Goal: Task Accomplishment & Management: Manage account settings

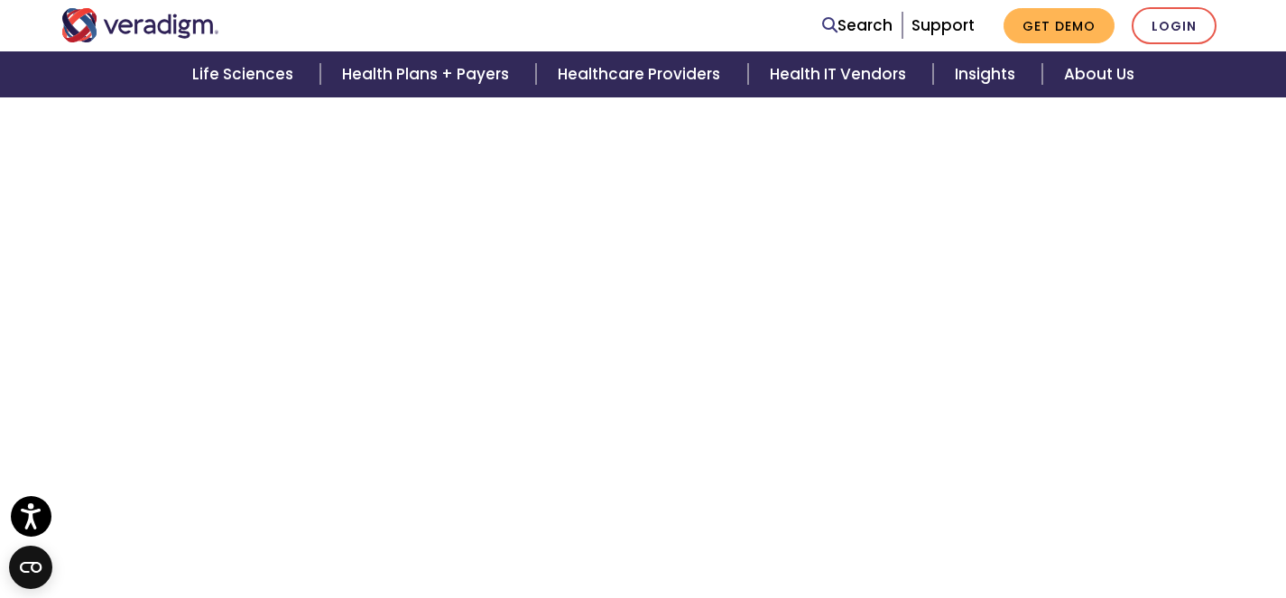
scroll to position [819, 0]
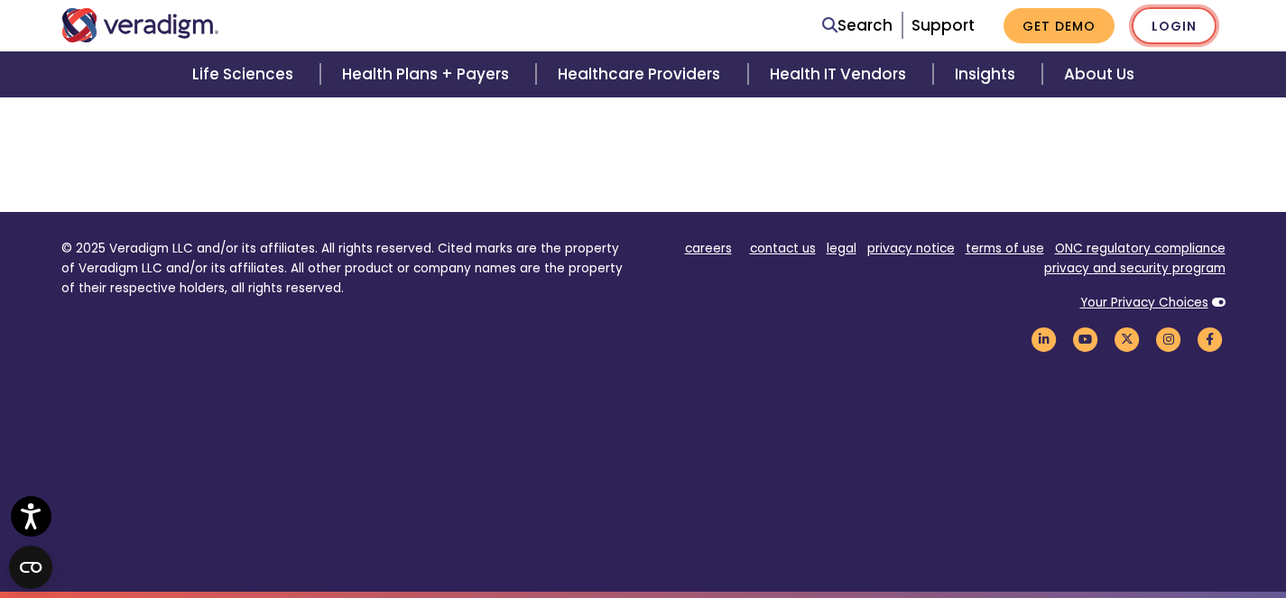
click at [1154, 45] on nav "Search Support Get Demo Login" at bounding box center [643, 25] width 1286 height 51
click at [1158, 37] on link "Login" at bounding box center [1173, 25] width 85 height 37
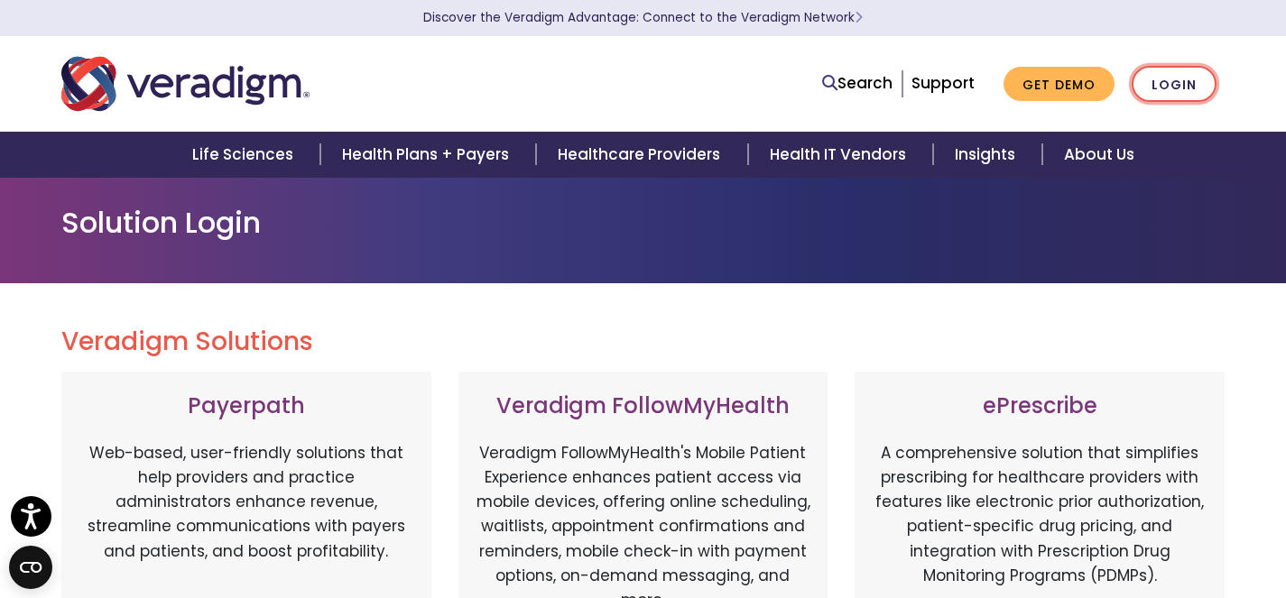
click at [1150, 88] on link "Login" at bounding box center [1173, 84] width 85 height 37
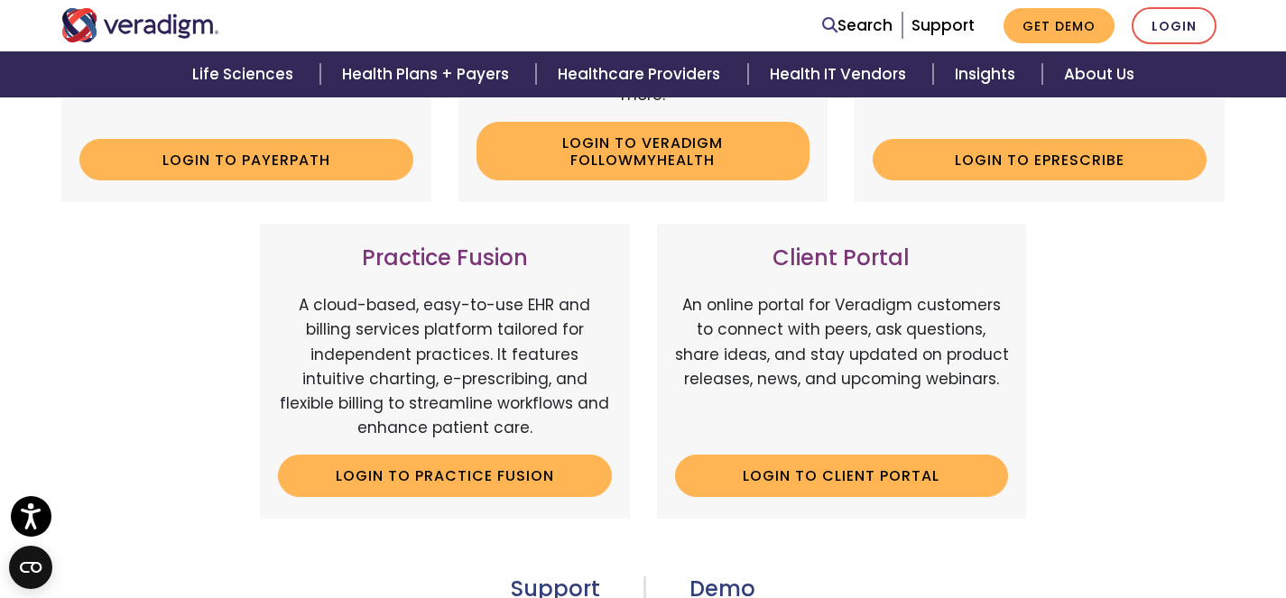
scroll to position [25, 0]
